Goal: Information Seeking & Learning: Learn about a topic

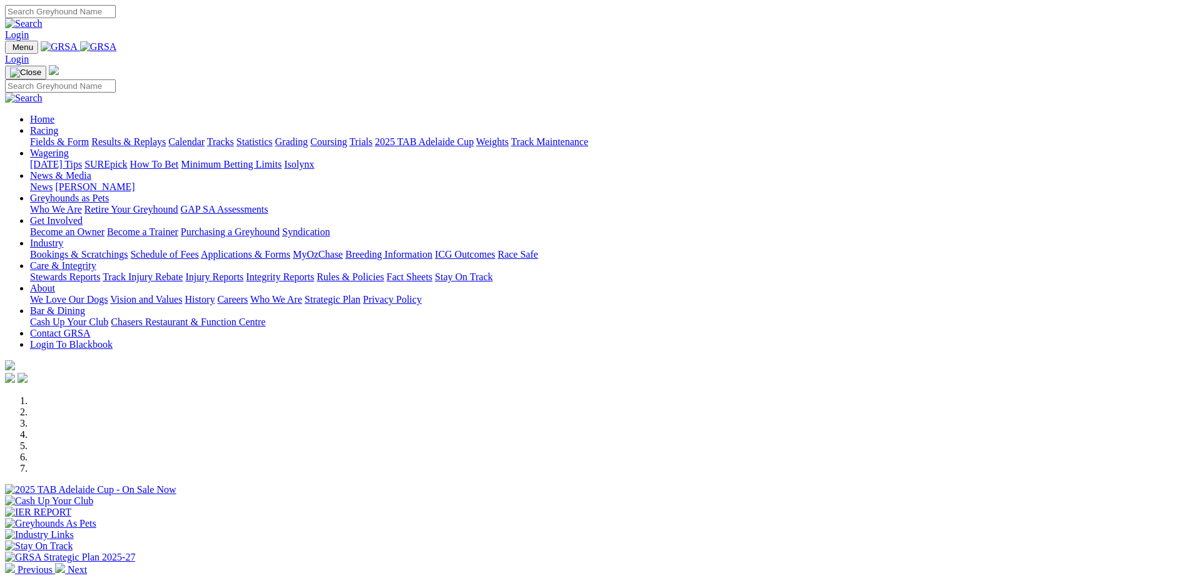
scroll to position [313, 0]
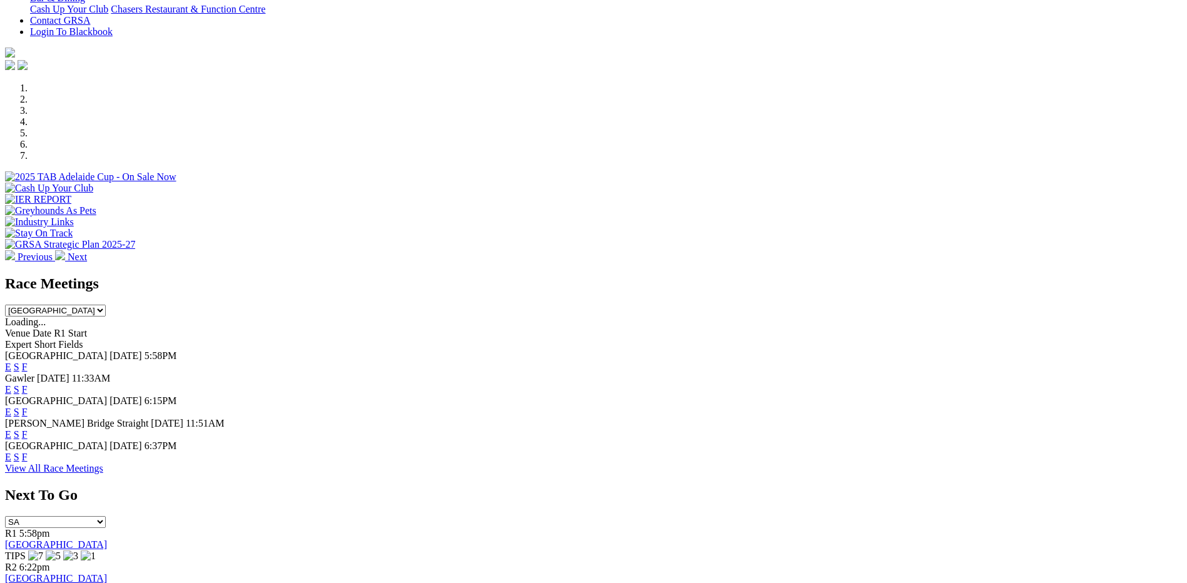
click at [28, 452] on link "F" at bounding box center [25, 457] width 6 height 11
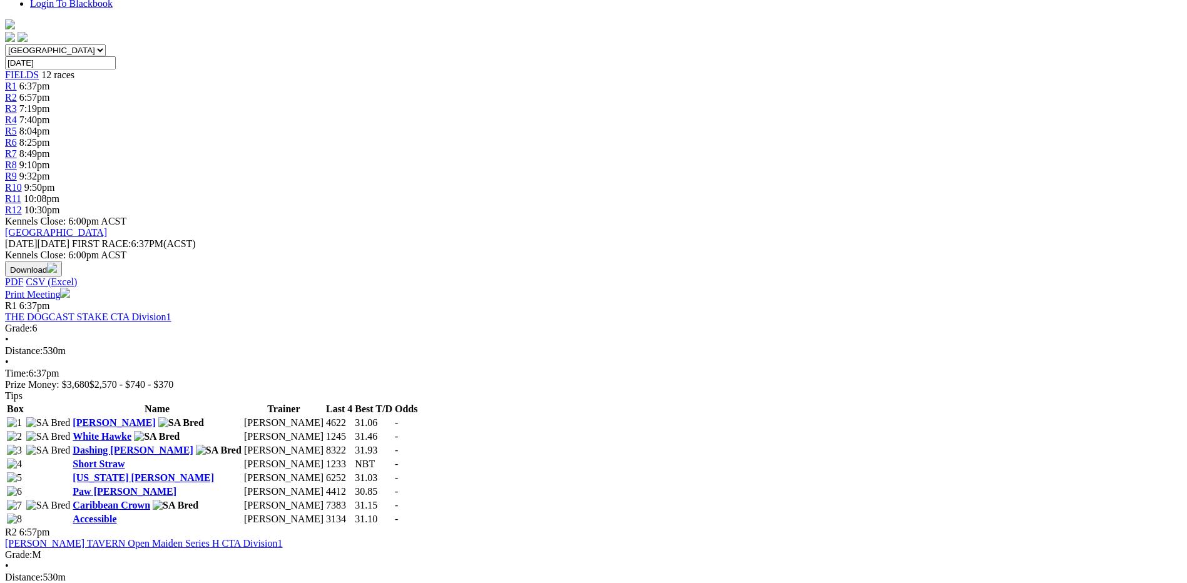
scroll to position [375, 0]
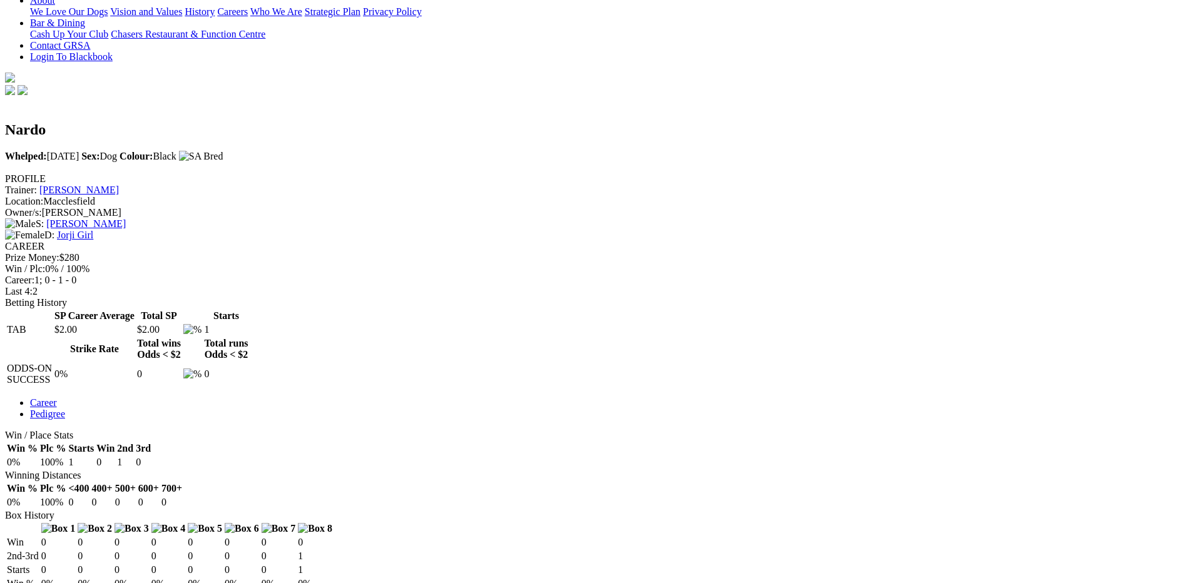
scroll to position [313, 0]
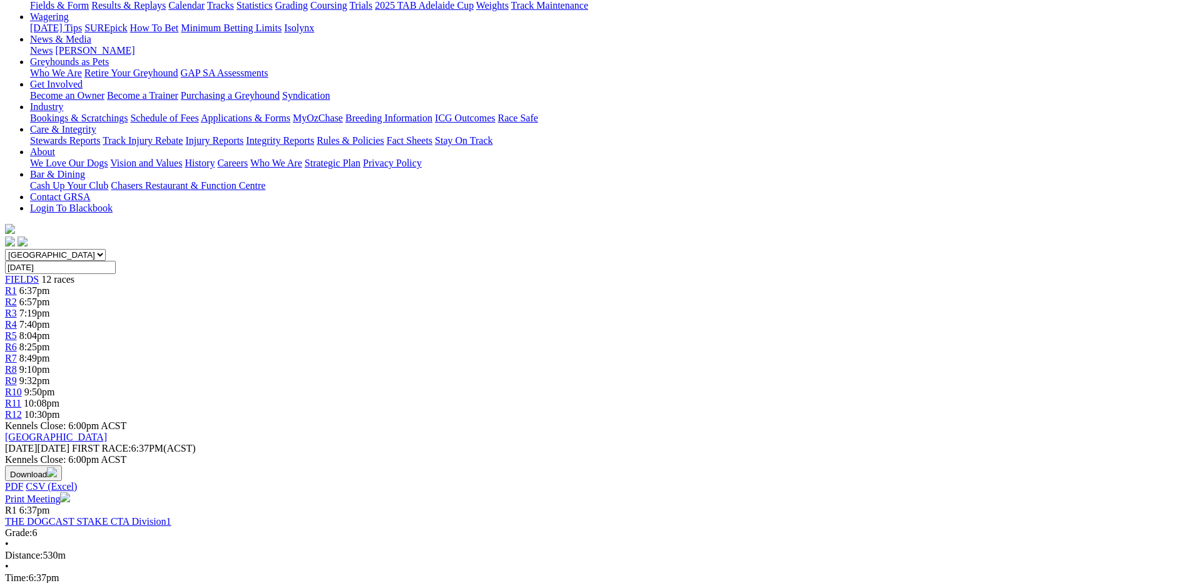
scroll to position [63, 0]
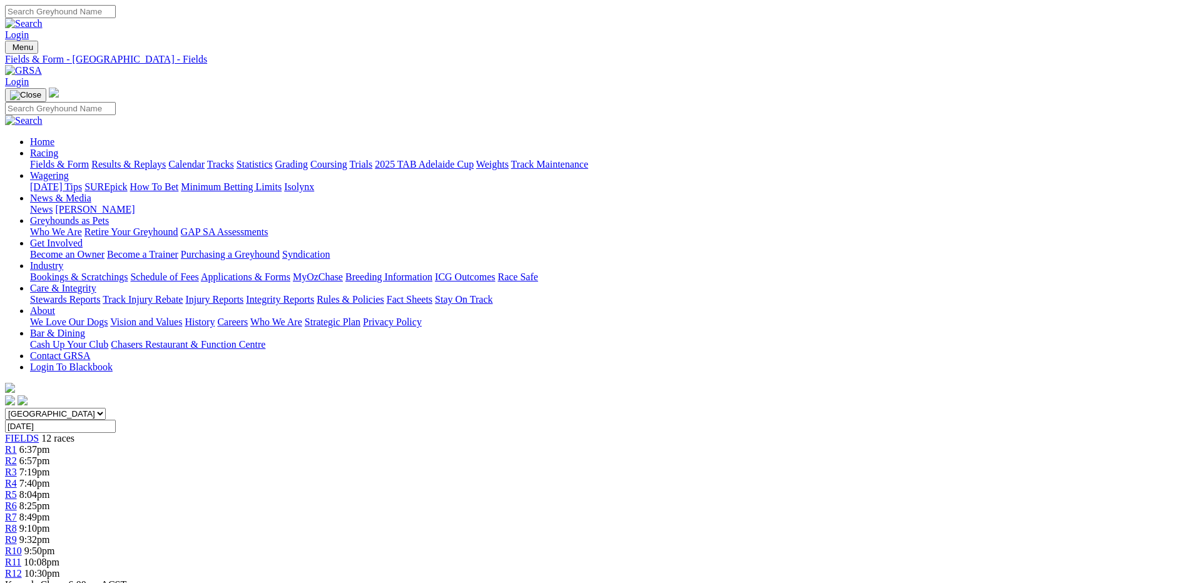
scroll to position [30, 0]
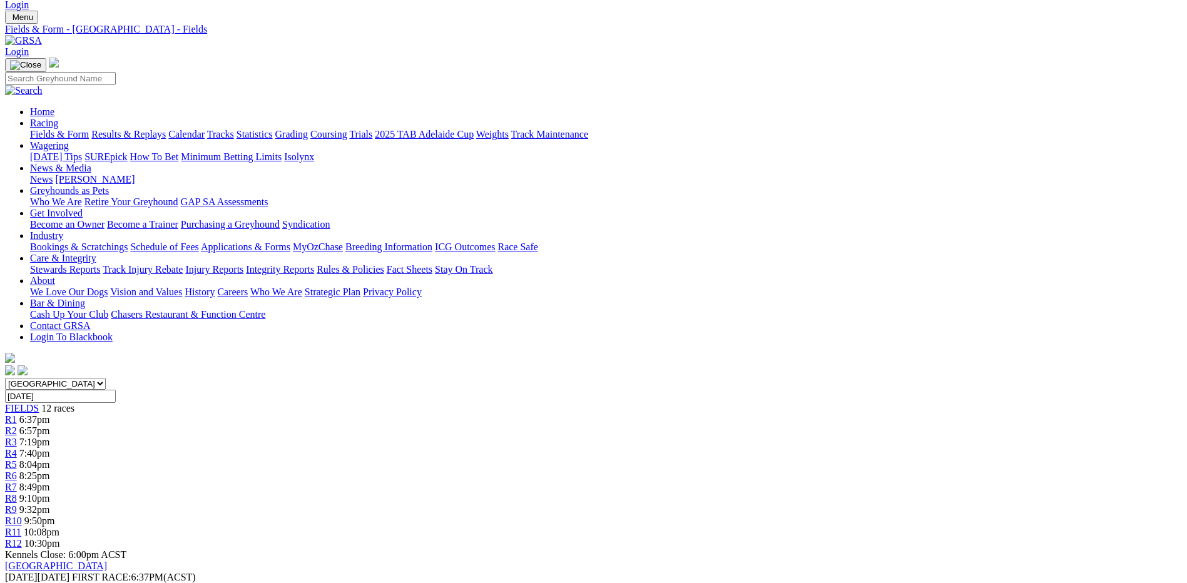
click at [89, 129] on link "Fields & Form" at bounding box center [59, 134] width 59 height 11
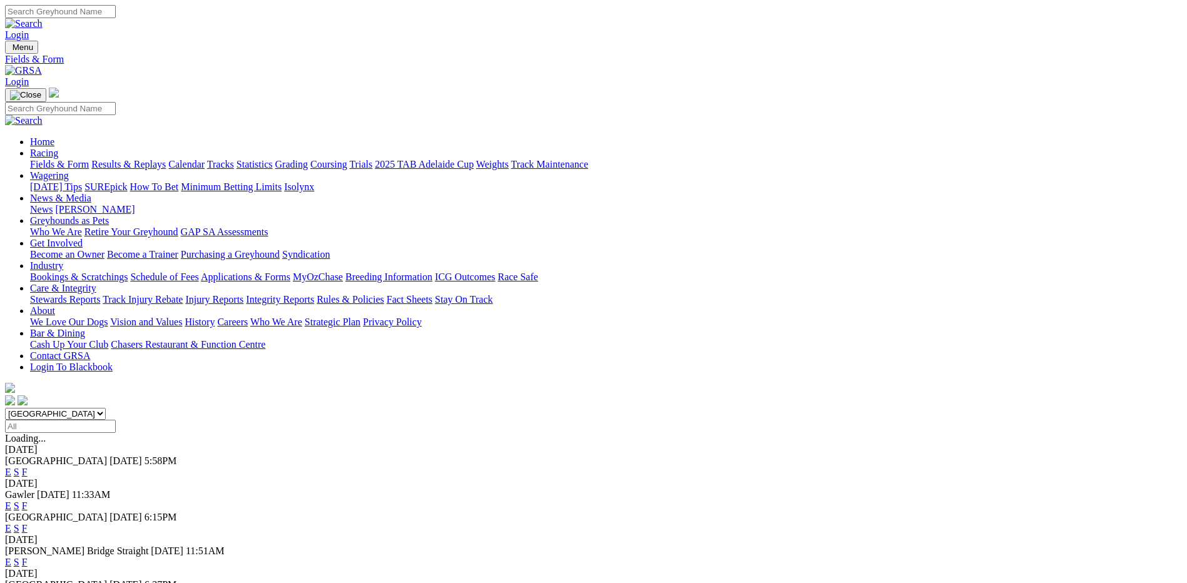
click at [28, 557] on link "F" at bounding box center [25, 562] width 6 height 11
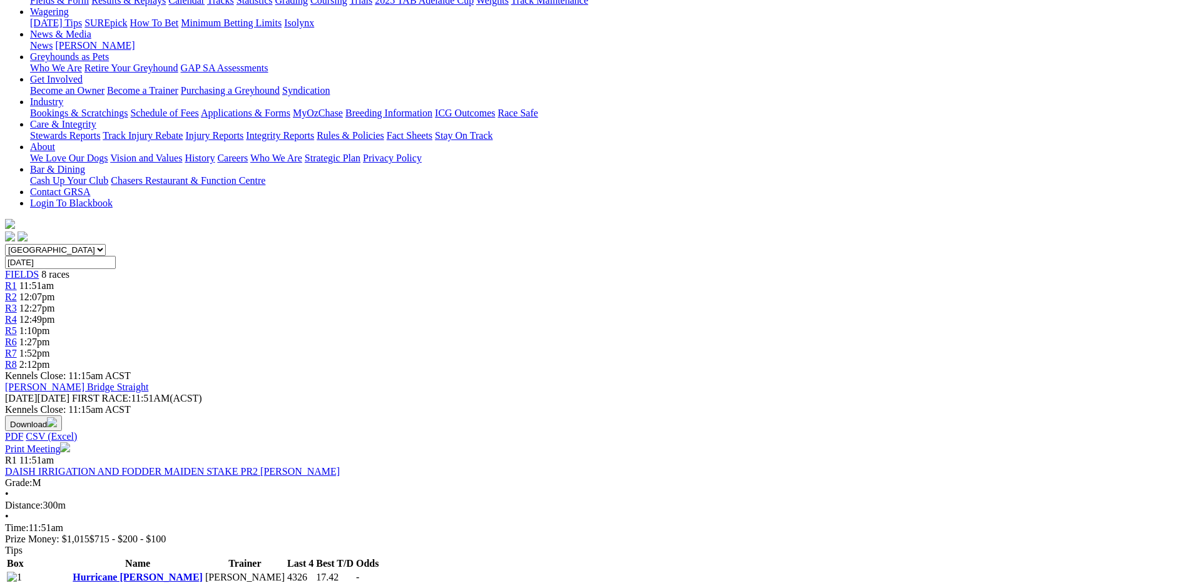
scroll to position [438, 0]
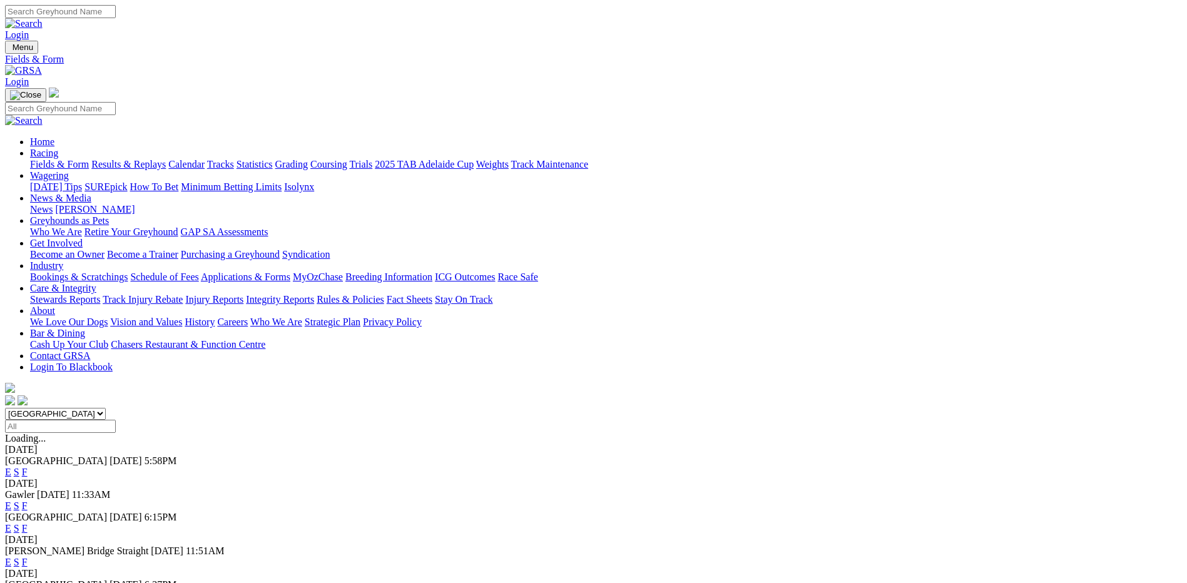
click at [28, 523] on link "F" at bounding box center [25, 528] width 6 height 11
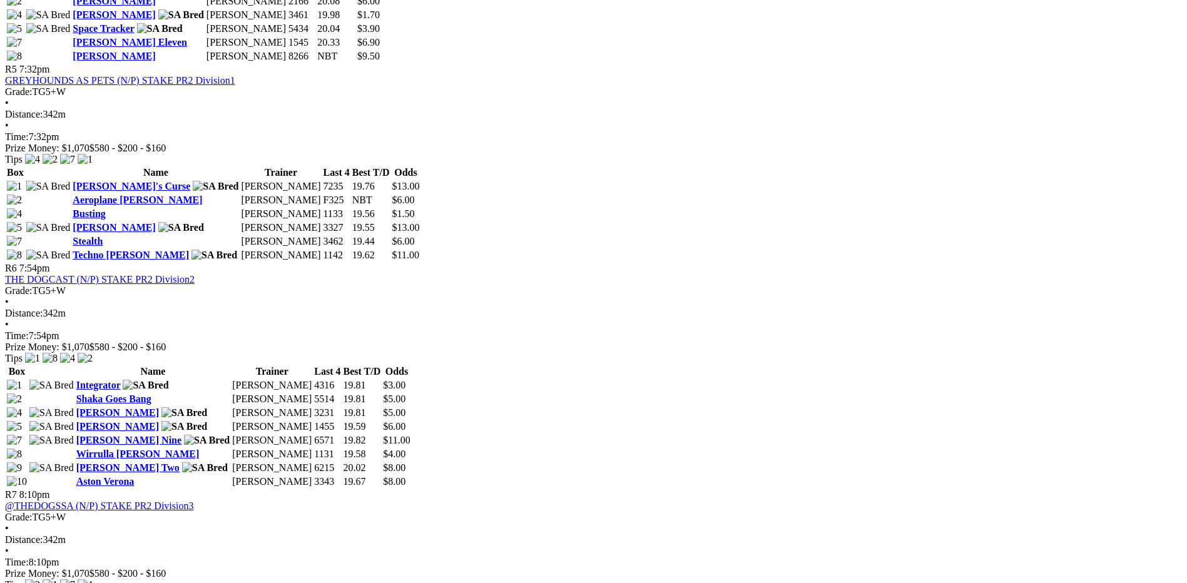
scroll to position [1376, 0]
